Goal: Task Accomplishment & Management: Complete application form

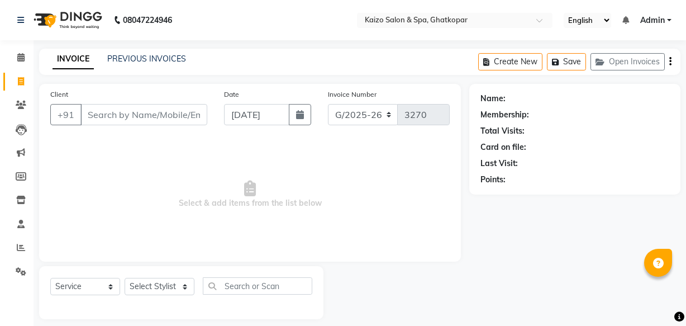
select select "service"
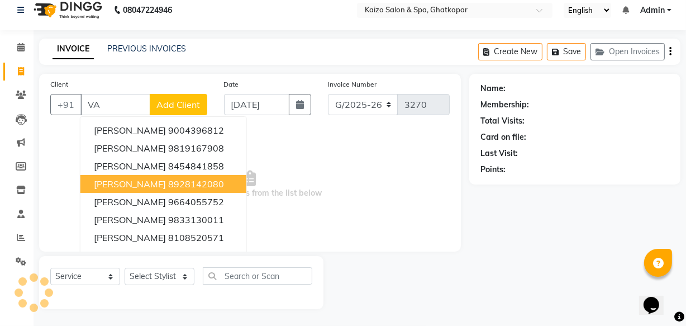
type input "V"
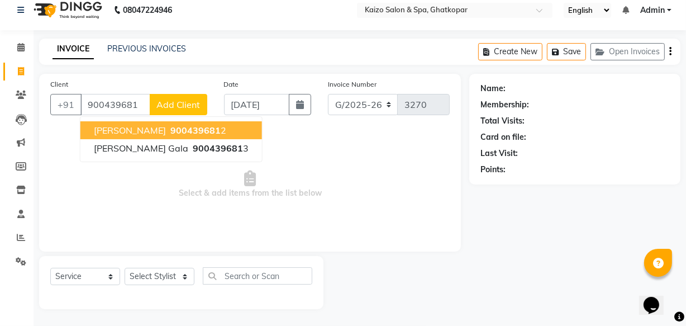
click at [127, 129] on span "[PERSON_NAME]" at bounding box center [130, 130] width 72 height 11
type input "9004396812"
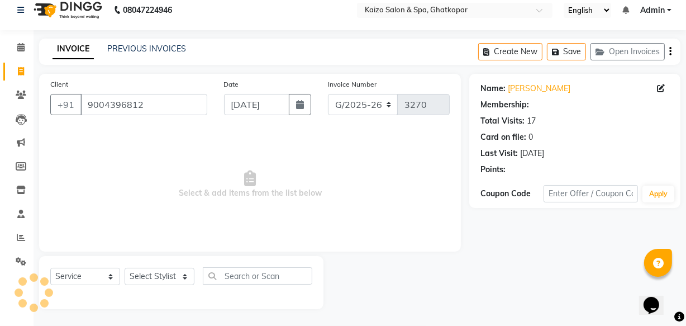
select select "1: Object"
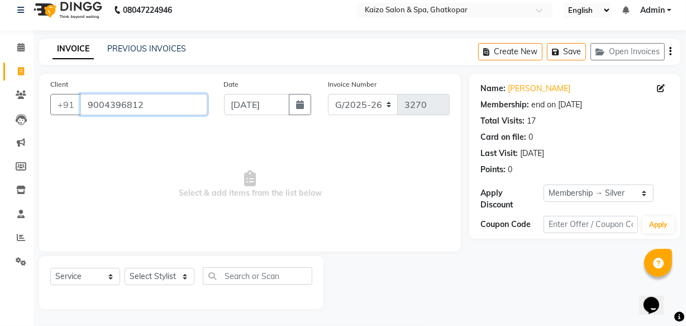
drag, startPoint x: 86, startPoint y: 103, endPoint x: 149, endPoint y: 107, distance: 63.9
click at [151, 108] on input "9004396812" at bounding box center [143, 104] width 127 height 21
click at [110, 169] on span "Select & add items from the list below" at bounding box center [250, 185] width 400 height 112
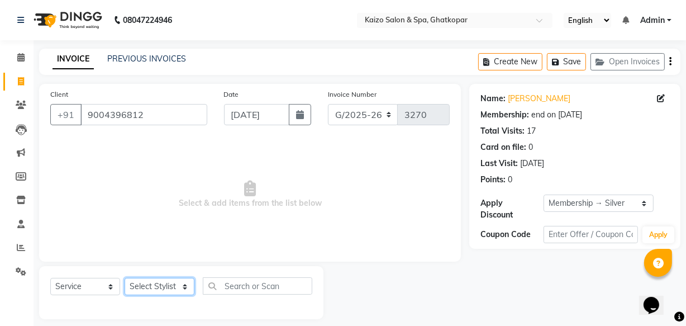
click at [142, 281] on select "Select Stylist [PERSON_NAME] ANJALI [PERSON_NAME] [PERSON_NAME] Front Desk [PER…" at bounding box center [160, 286] width 70 height 17
select select "43012"
click at [125, 278] on select "Select Stylist [PERSON_NAME] ANJALI [PERSON_NAME] [PERSON_NAME] Front Desk [PER…" at bounding box center [160, 286] width 70 height 17
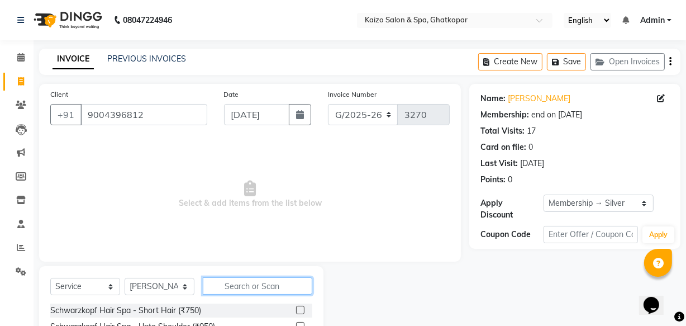
click at [243, 286] on input "text" at bounding box center [258, 285] width 110 height 17
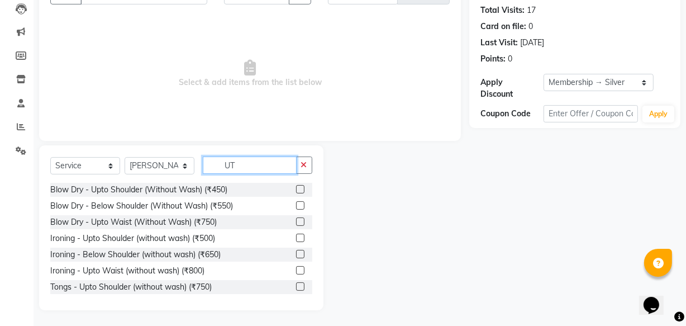
scroll to position [122, 0]
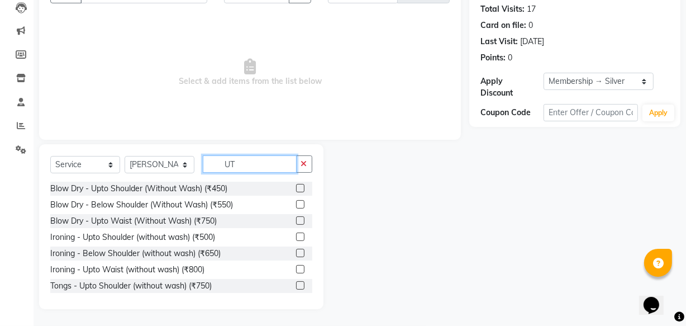
type input "U"
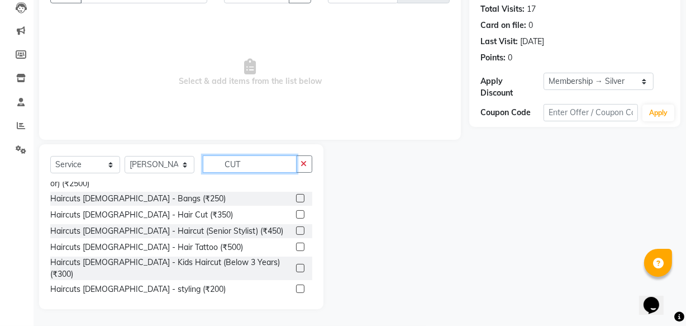
scroll to position [152, 0]
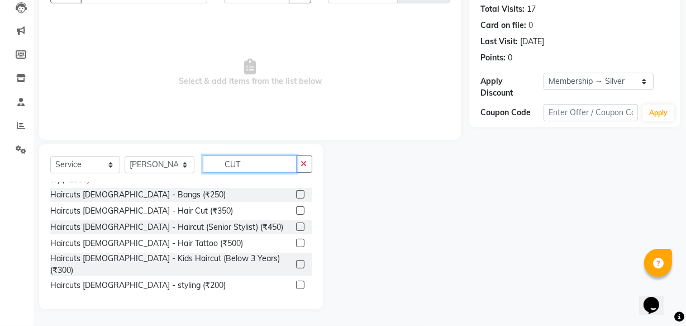
type input "CUT"
click at [296, 206] on label at bounding box center [300, 210] width 8 height 8
click at [296, 207] on input "checkbox" at bounding box center [299, 210] width 7 height 7
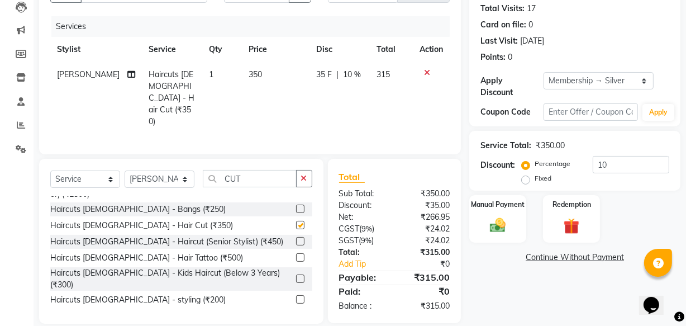
checkbox input "false"
click at [296, 295] on label at bounding box center [300, 299] width 8 height 8
click at [296, 296] on input "checkbox" at bounding box center [299, 299] width 7 height 7
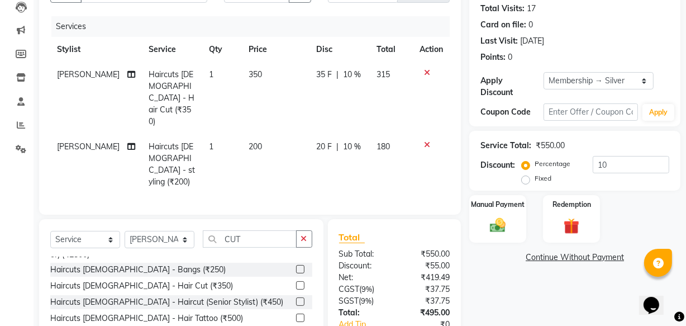
checkbox input "false"
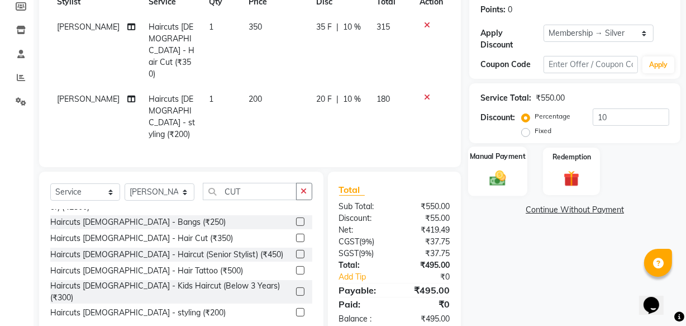
click at [491, 182] on img at bounding box center [498, 177] width 27 height 19
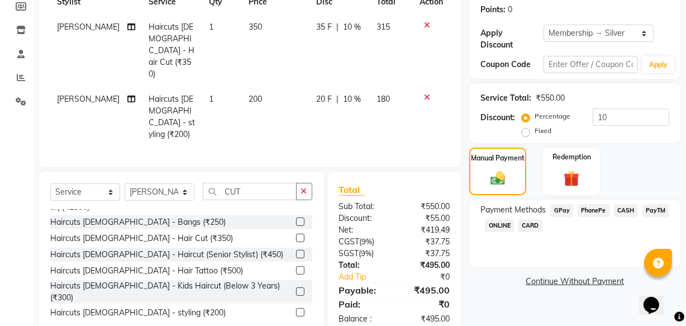
click at [590, 206] on span "PhonePe" at bounding box center [594, 210] width 32 height 13
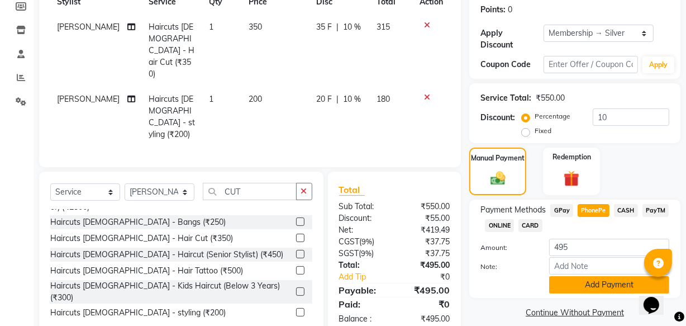
click at [580, 280] on button "Add Payment" at bounding box center [609, 284] width 120 height 17
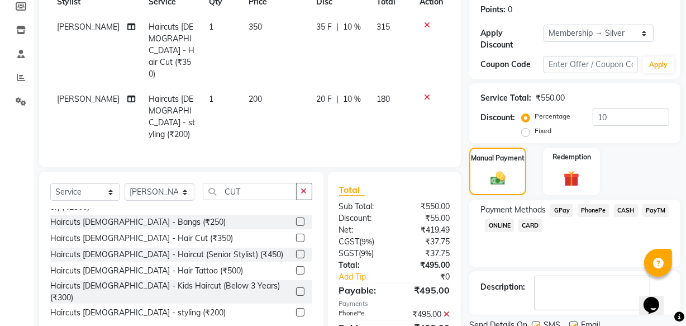
scroll to position [213, 0]
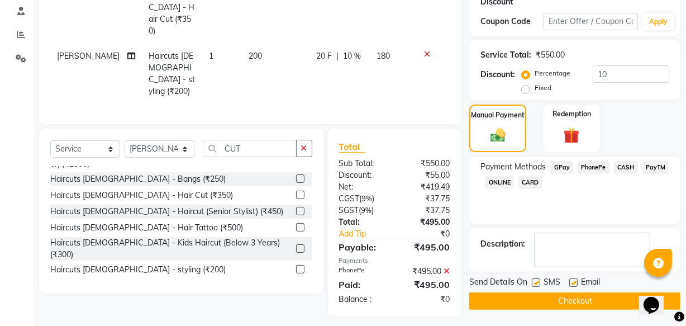
click at [572, 298] on button "Checkout" at bounding box center [575, 300] width 211 height 17
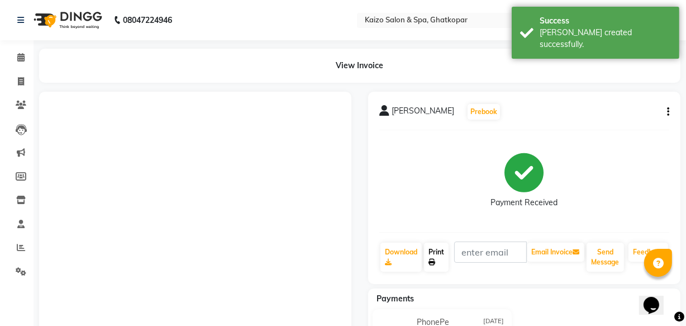
click at [431, 259] on icon at bounding box center [432, 262] width 7 height 7
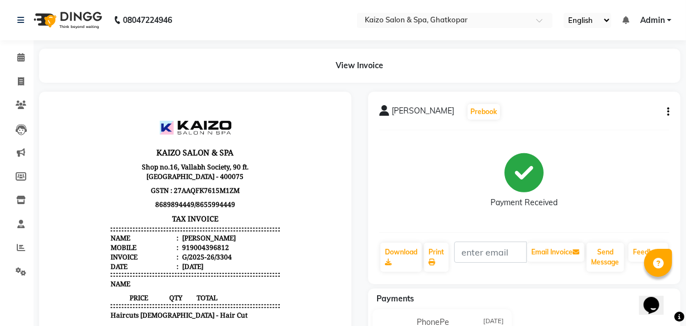
select select "service"
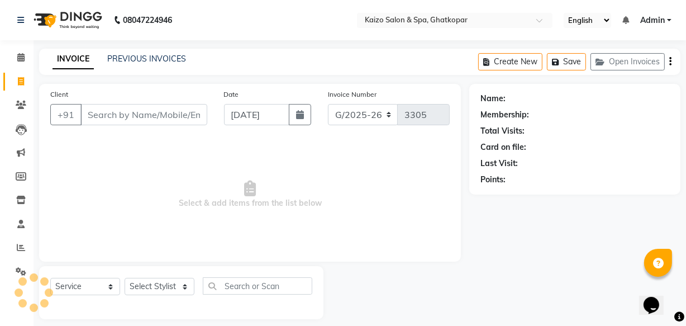
scroll to position [11, 0]
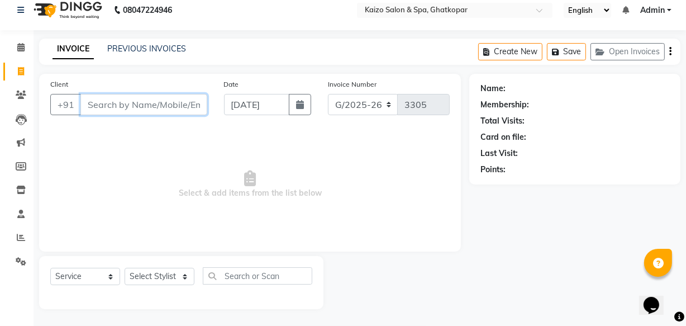
click at [137, 108] on input "Client" at bounding box center [143, 104] width 127 height 21
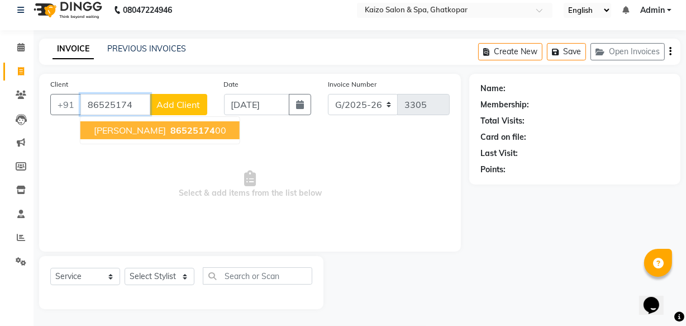
click at [117, 132] on span "[PERSON_NAME]" at bounding box center [130, 130] width 72 height 11
type input "8652517400"
select select "1: Object"
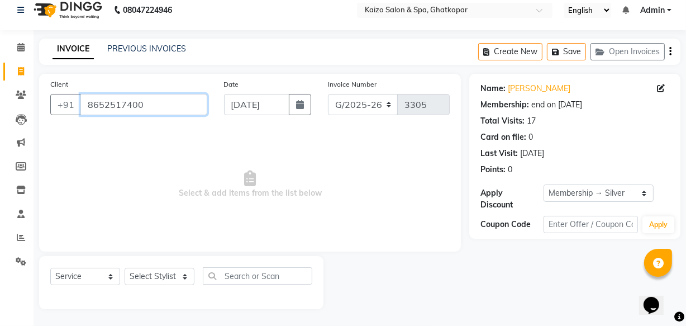
drag, startPoint x: 88, startPoint y: 108, endPoint x: 151, endPoint y: 107, distance: 63.2
click at [151, 107] on input "8652517400" at bounding box center [143, 104] width 127 height 21
drag, startPoint x: 157, startPoint y: 277, endPoint x: 155, endPoint y: 271, distance: 5.8
click at [157, 277] on select "Select Stylist [PERSON_NAME] ANJALI [PERSON_NAME] [PERSON_NAME] Front Desk [PER…" at bounding box center [160, 276] width 70 height 17
select select "79457"
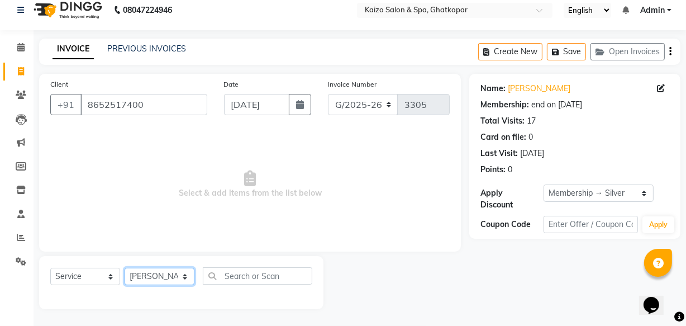
click at [125, 268] on select "Select Stylist [PERSON_NAME] ANJALI [PERSON_NAME] [PERSON_NAME] Front Desk [PER…" at bounding box center [160, 276] width 70 height 17
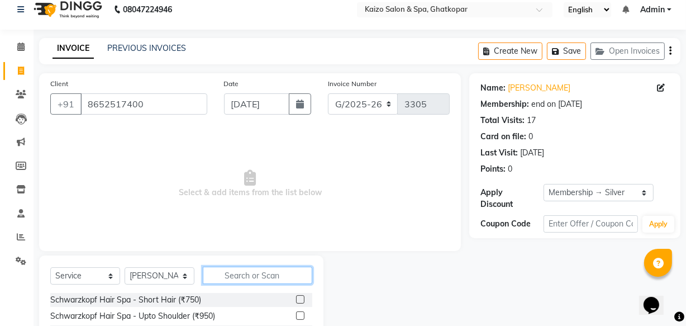
click at [227, 281] on input "text" at bounding box center [258, 275] width 110 height 17
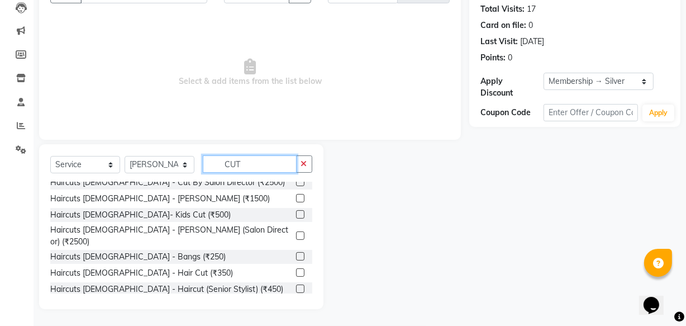
scroll to position [101, 0]
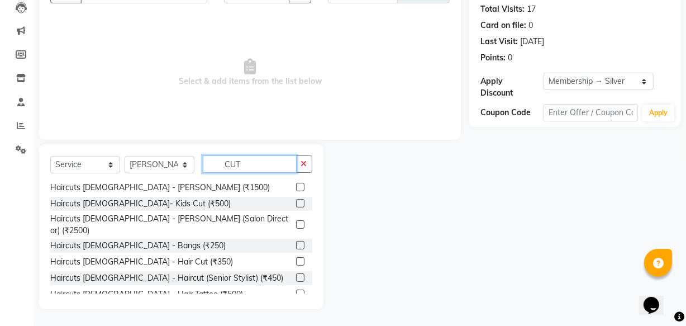
type input "CUT"
click at [296, 257] on label at bounding box center [300, 261] width 8 height 8
click at [296, 258] on input "checkbox" at bounding box center [299, 261] width 7 height 7
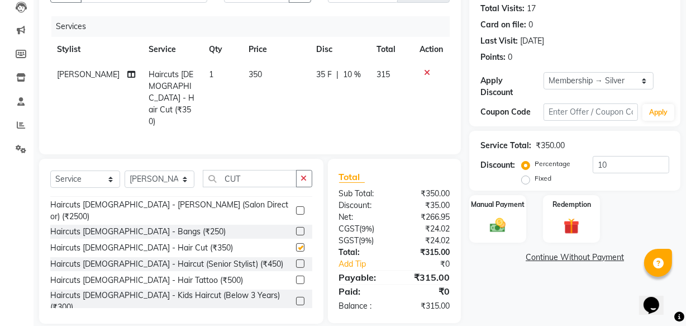
checkbox input "false"
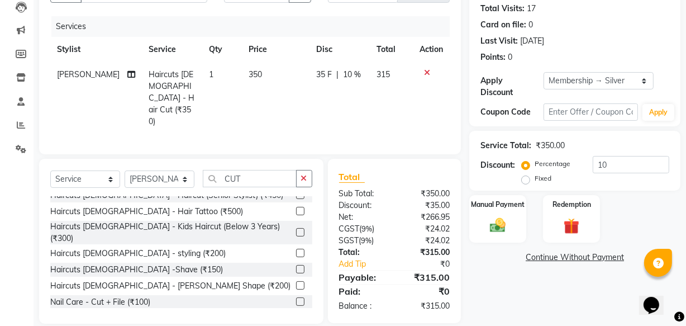
scroll to position [203, 0]
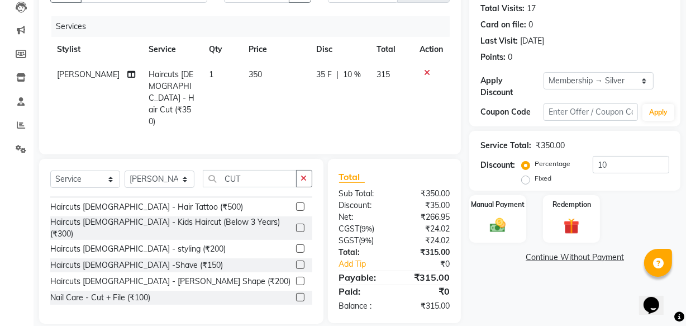
click at [296, 277] on label at bounding box center [300, 281] width 8 height 8
click at [296, 278] on input "checkbox" at bounding box center [299, 281] width 7 height 7
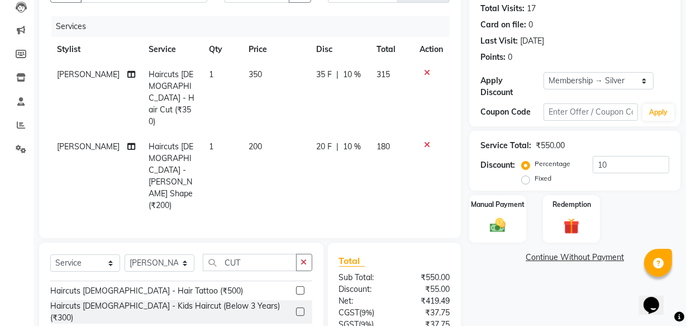
checkbox input "false"
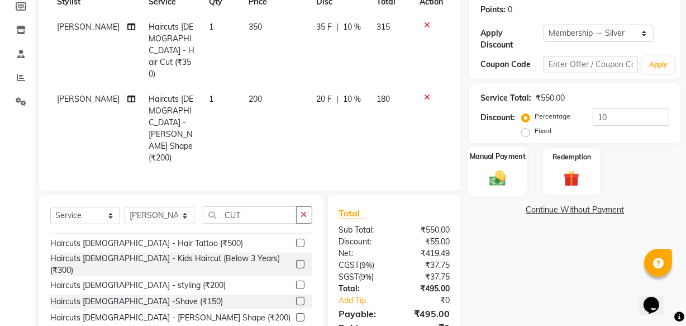
click at [521, 168] on div "Manual Payment" at bounding box center [497, 171] width 59 height 50
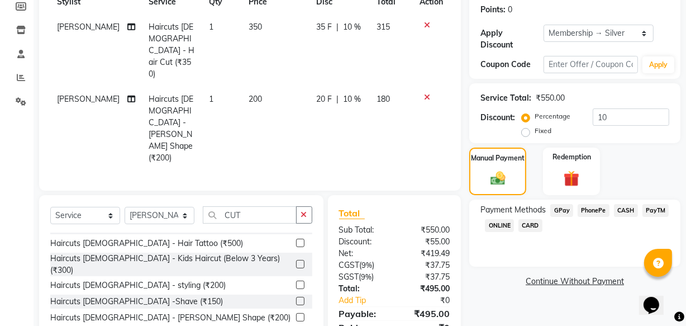
click at [530, 224] on span "CARD" at bounding box center [531, 225] width 24 height 13
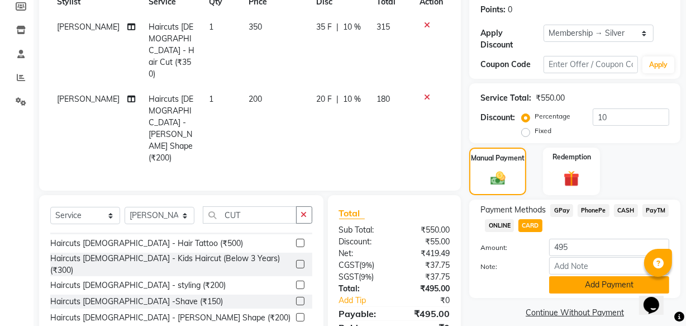
click at [590, 282] on button "Add Payment" at bounding box center [609, 284] width 120 height 17
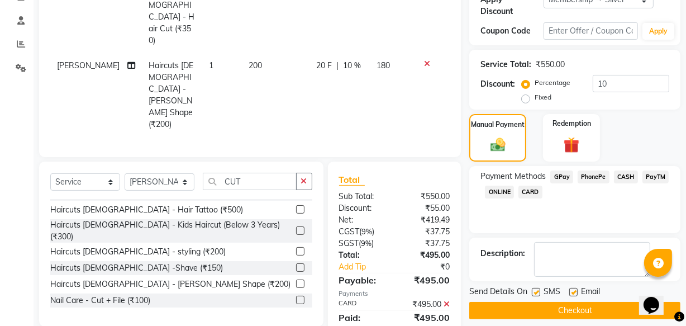
scroll to position [213, 0]
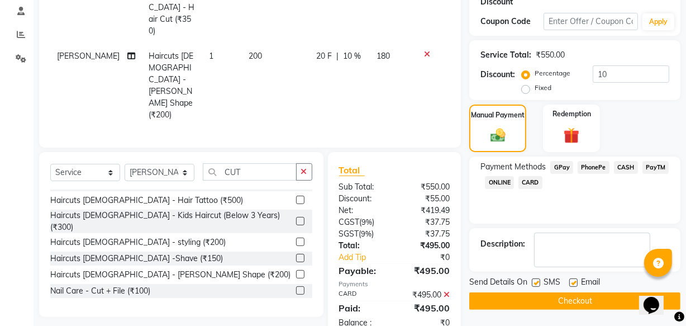
click at [536, 297] on button "Checkout" at bounding box center [575, 300] width 211 height 17
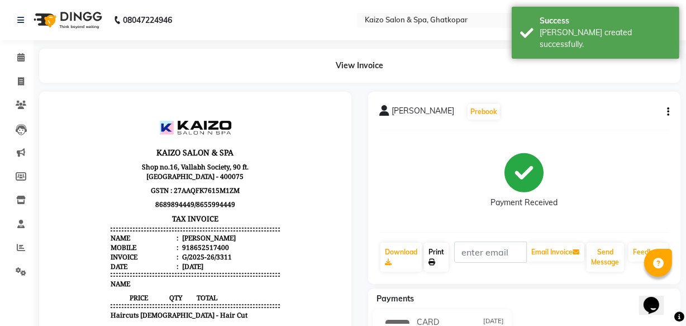
click at [433, 257] on link "Print" at bounding box center [436, 257] width 25 height 29
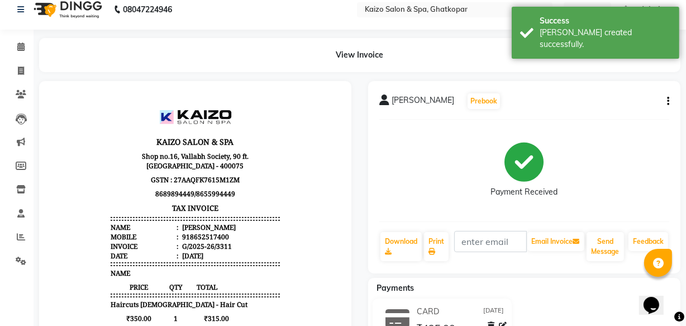
select select "service"
